Goal: Book appointment/travel/reservation

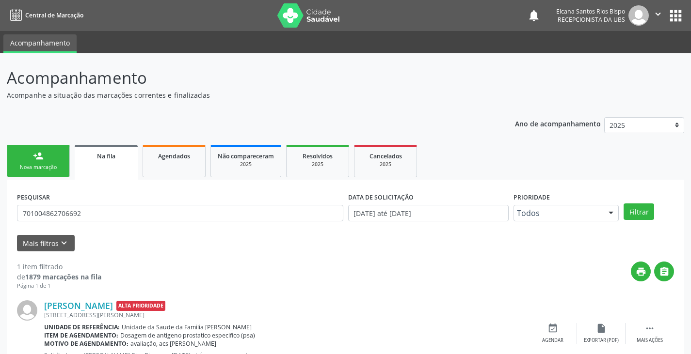
scroll to position [39, 0]
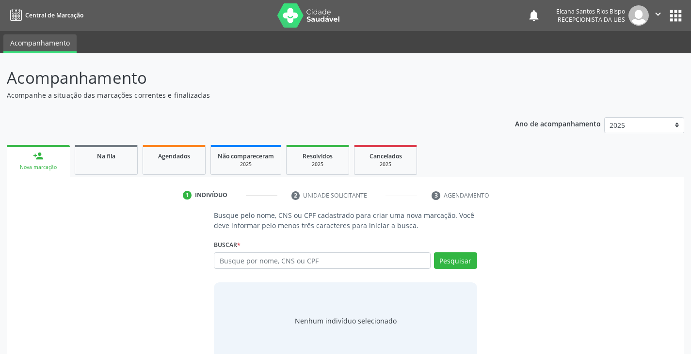
click at [286, 259] on input "text" at bounding box center [322, 261] width 216 height 16
type input "706707541704919"
click at [465, 267] on button "Pesquisar" at bounding box center [455, 261] width 43 height 16
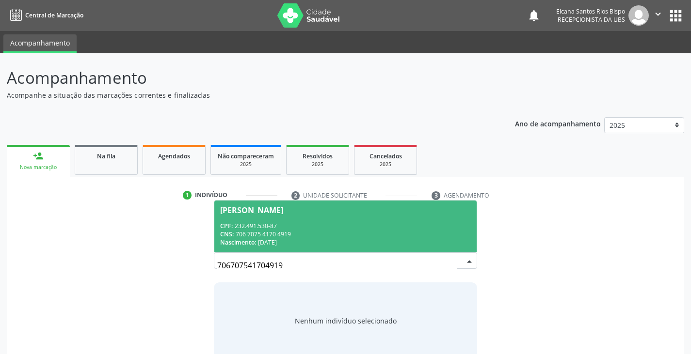
click at [260, 233] on div "CNS: 706 7075 4170 4919" at bounding box center [345, 234] width 250 height 8
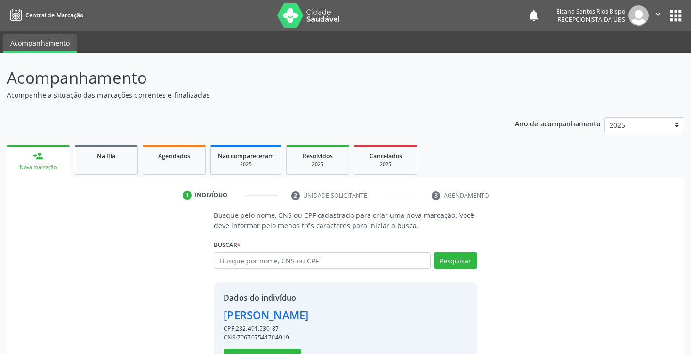
scroll to position [34, 0]
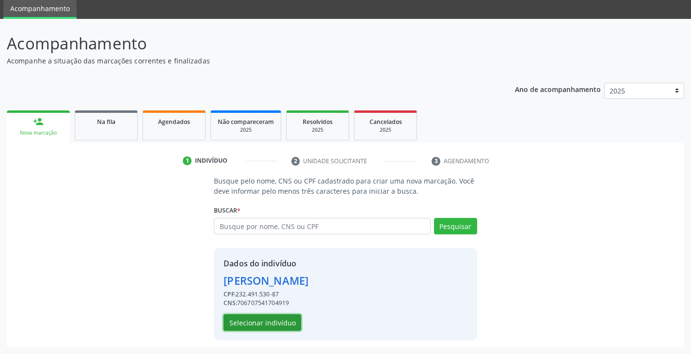
click at [288, 324] on button "Selecionar indivíduo" at bounding box center [262, 323] width 78 height 16
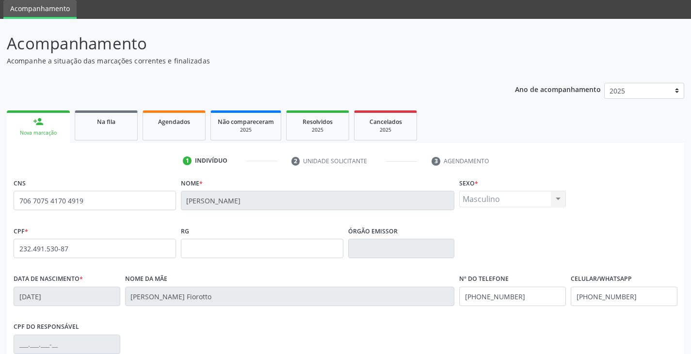
scroll to position [171, 0]
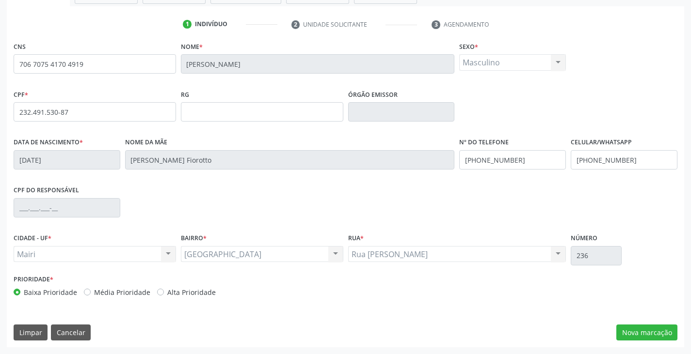
click at [195, 297] on label "Alta Prioridade" at bounding box center [191, 292] width 48 height 10
click at [164, 296] on input "Alta Prioridade" at bounding box center [160, 291] width 7 height 9
radio input "true"
click at [628, 333] on button "Nova marcação" at bounding box center [646, 333] width 61 height 16
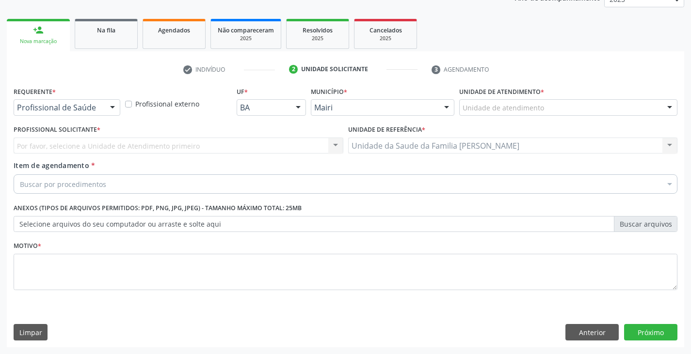
scroll to position [126, 0]
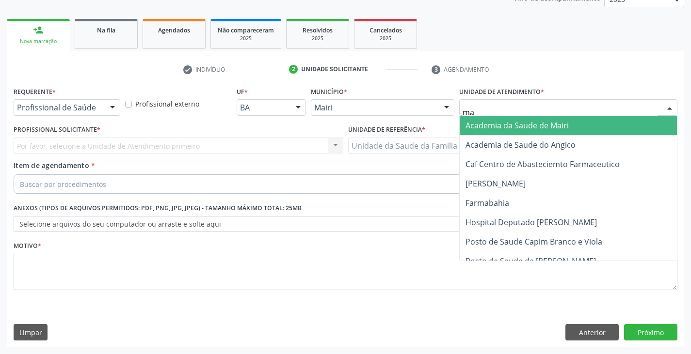
type input "mar"
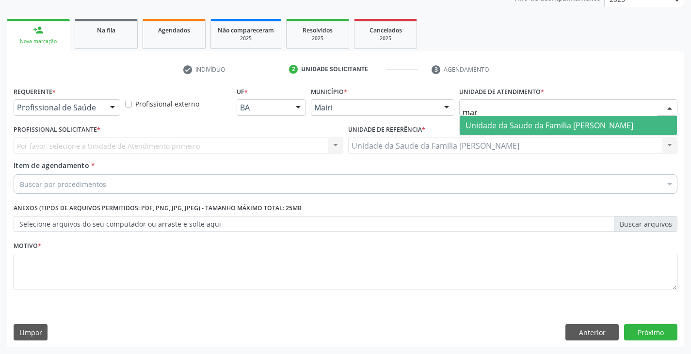
click at [516, 121] on span "Unidade da Saude da Familia [PERSON_NAME]" at bounding box center [549, 125] width 168 height 11
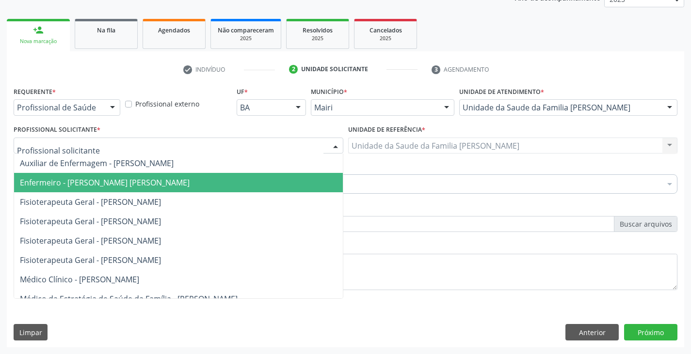
click at [74, 186] on span "Enfermeiro - Keile Kemyly Assis da Silva" at bounding box center [105, 182] width 170 height 11
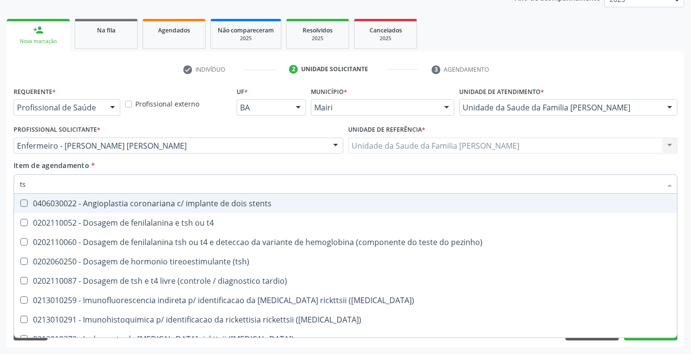
type input "tsh"
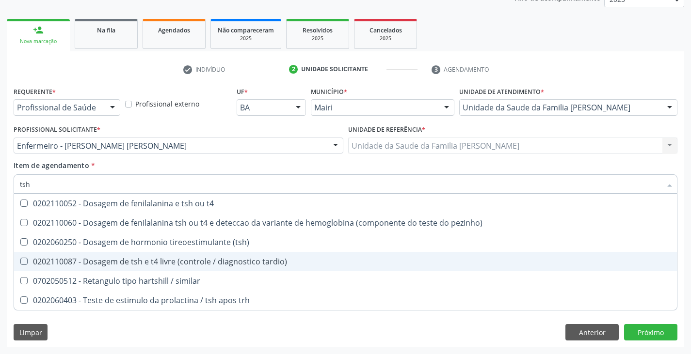
click at [102, 260] on div "0202110087 - Dosagem de tsh e t4 livre (controle / diagnostico tardio)" at bounding box center [345, 262] width 651 height 8
checkbox tardio\) "true"
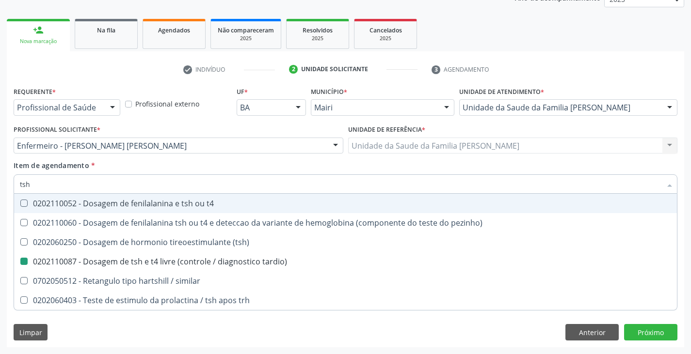
click at [157, 165] on div "Item de agendamento * tsh Desfazer seleção 0202110052 - Dosagem de fenilalanina…" at bounding box center [346, 175] width 664 height 31
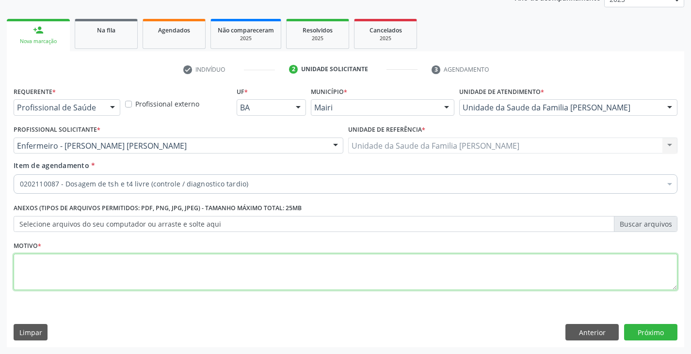
click at [93, 262] on textarea at bounding box center [346, 272] width 664 height 37
type textarea "avaliação"
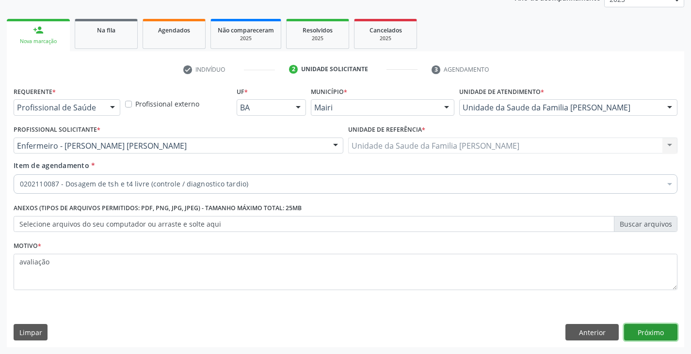
click at [644, 333] on button "Próximo" at bounding box center [650, 332] width 53 height 16
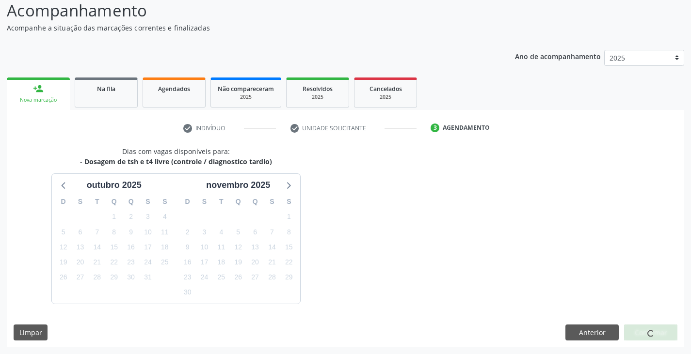
scroll to position [96, 0]
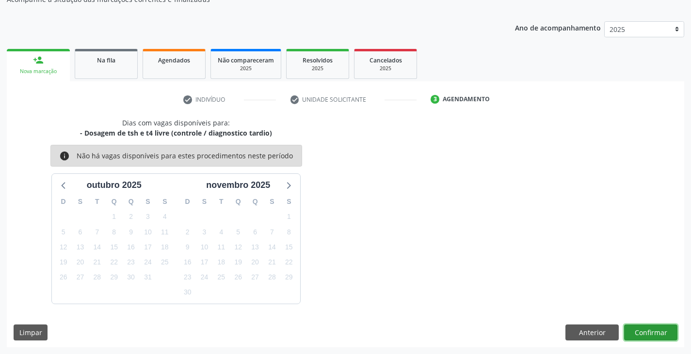
click at [642, 332] on button "Confirmar" at bounding box center [650, 333] width 53 height 16
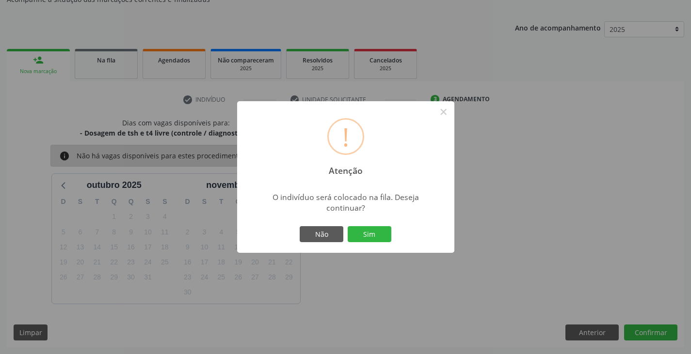
click at [354, 225] on div "Não Sim" at bounding box center [346, 234] width 96 height 20
click at [388, 244] on div "Não Sim" at bounding box center [346, 234] width 96 height 20
click at [383, 235] on button "Sim" at bounding box center [370, 234] width 44 height 16
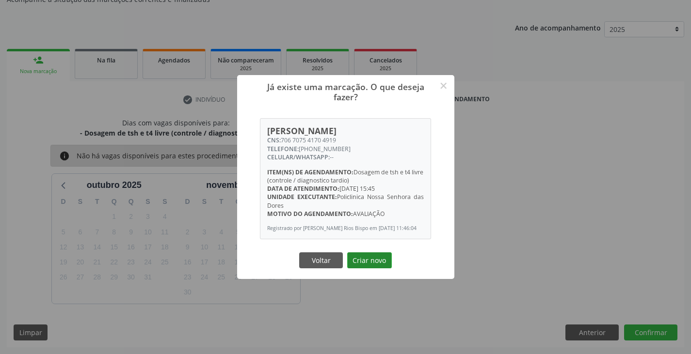
click at [385, 265] on button "Criar novo" at bounding box center [369, 261] width 45 height 16
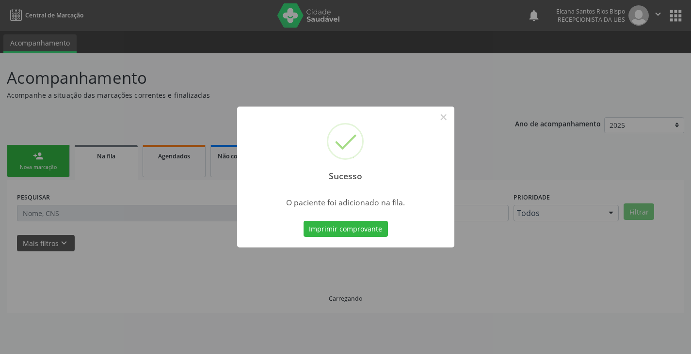
scroll to position [0, 0]
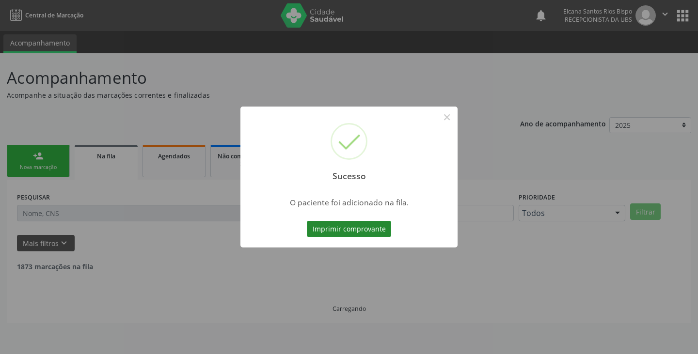
click at [386, 223] on button "Imprimir comprovante" at bounding box center [349, 229] width 84 height 16
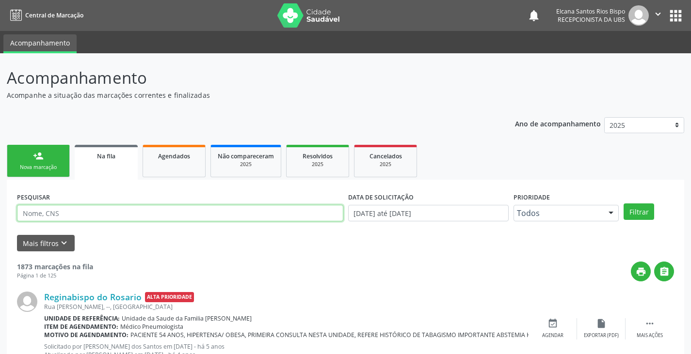
click at [84, 219] on input "text" at bounding box center [180, 213] width 326 height 16
paste input "706 7075 4170 4919"
type input "706 7075 4170 4919"
click at [623, 204] on button "Filtrar" at bounding box center [638, 212] width 31 height 16
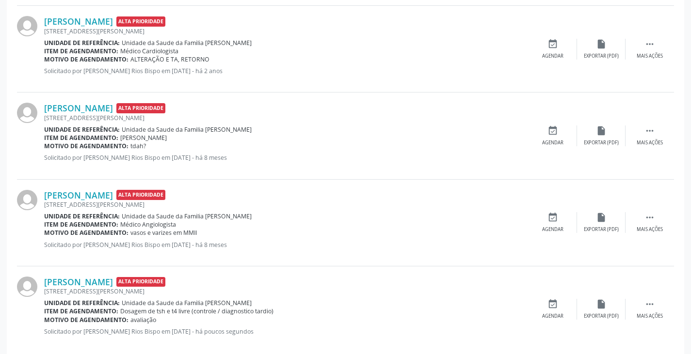
scroll to position [743, 0]
